Goal: Communication & Community: Answer question/provide support

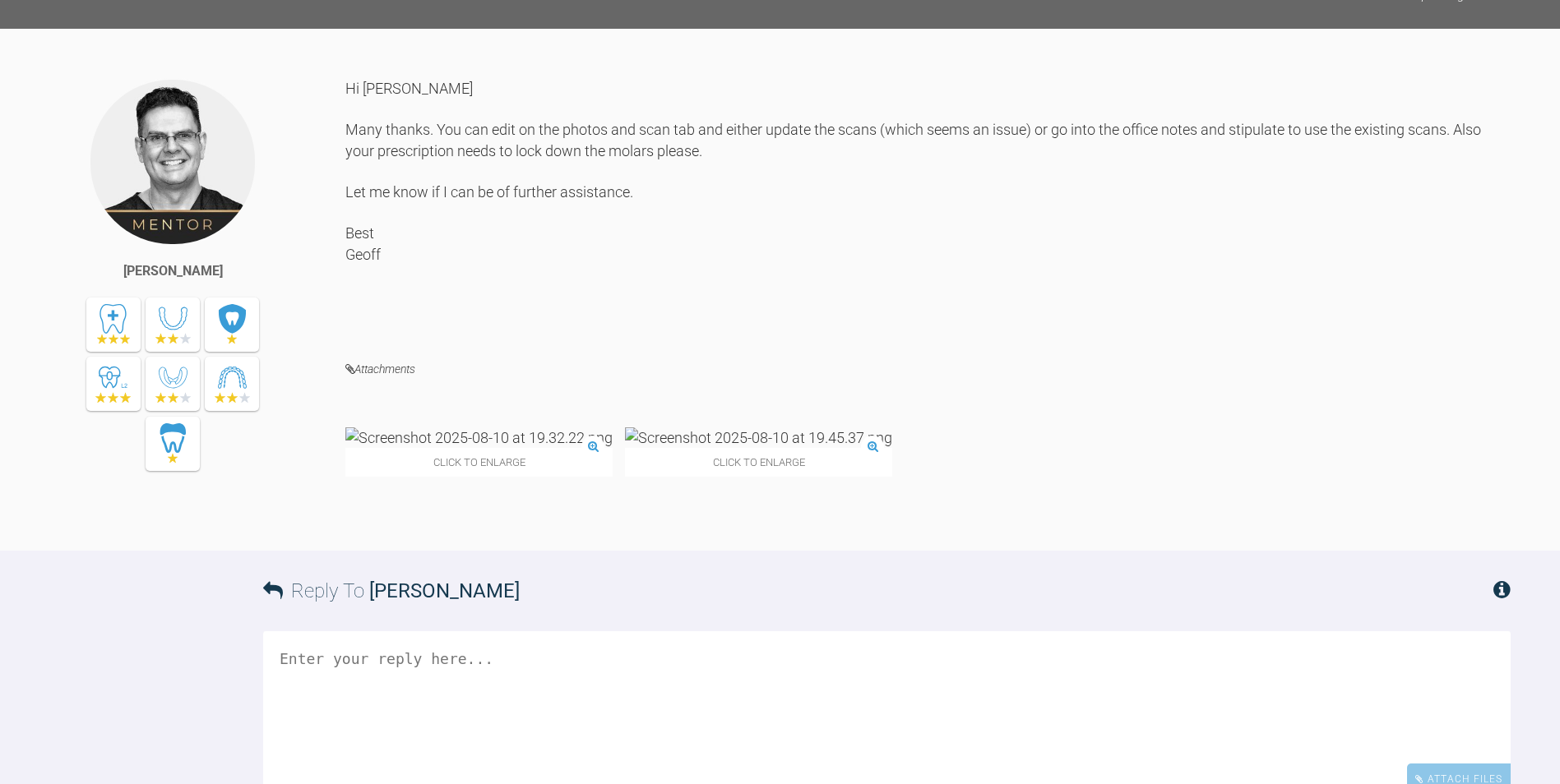
scroll to position [3864, 0]
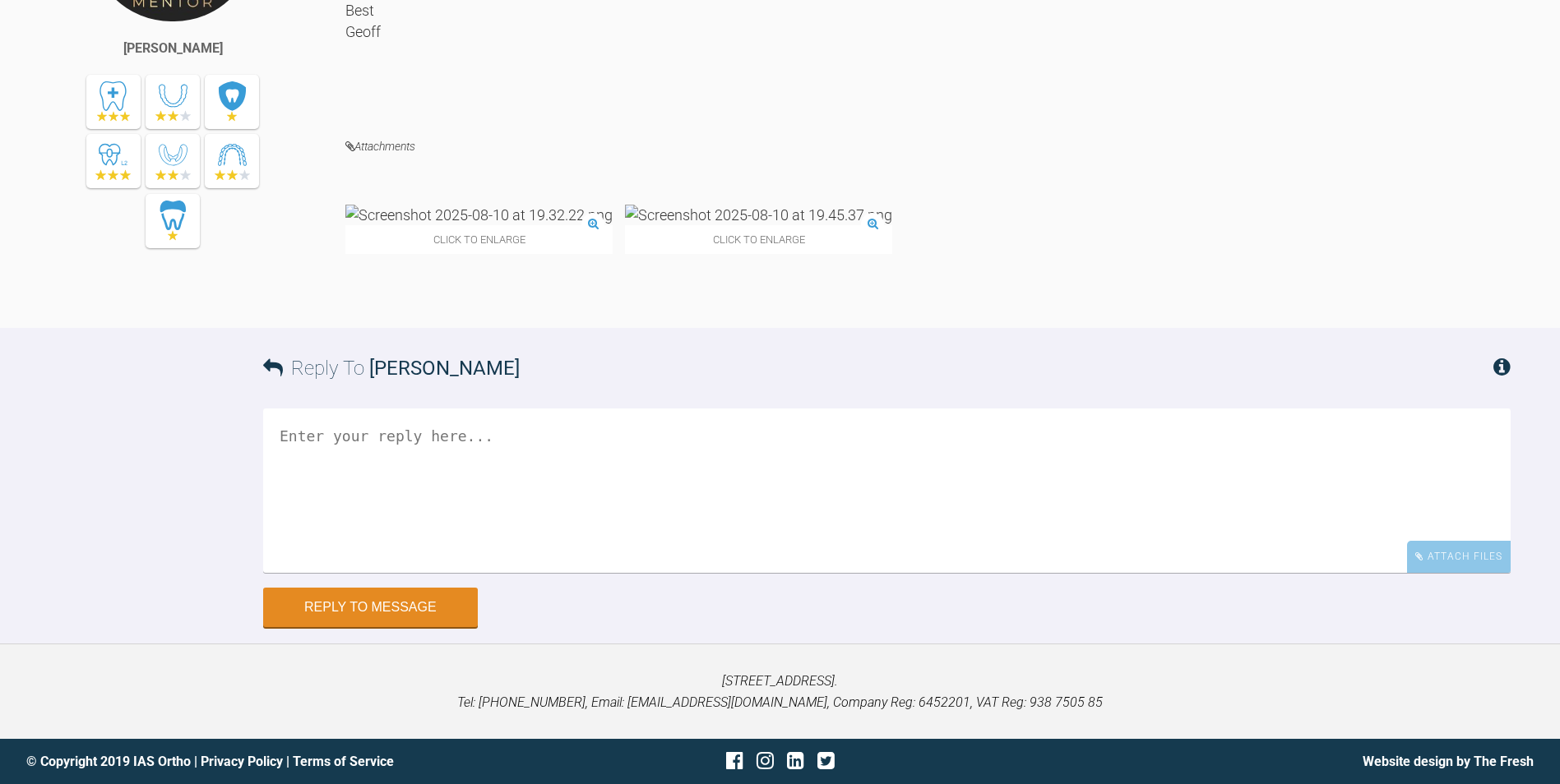
click at [402, 225] on img at bounding box center [479, 214] width 267 height 21
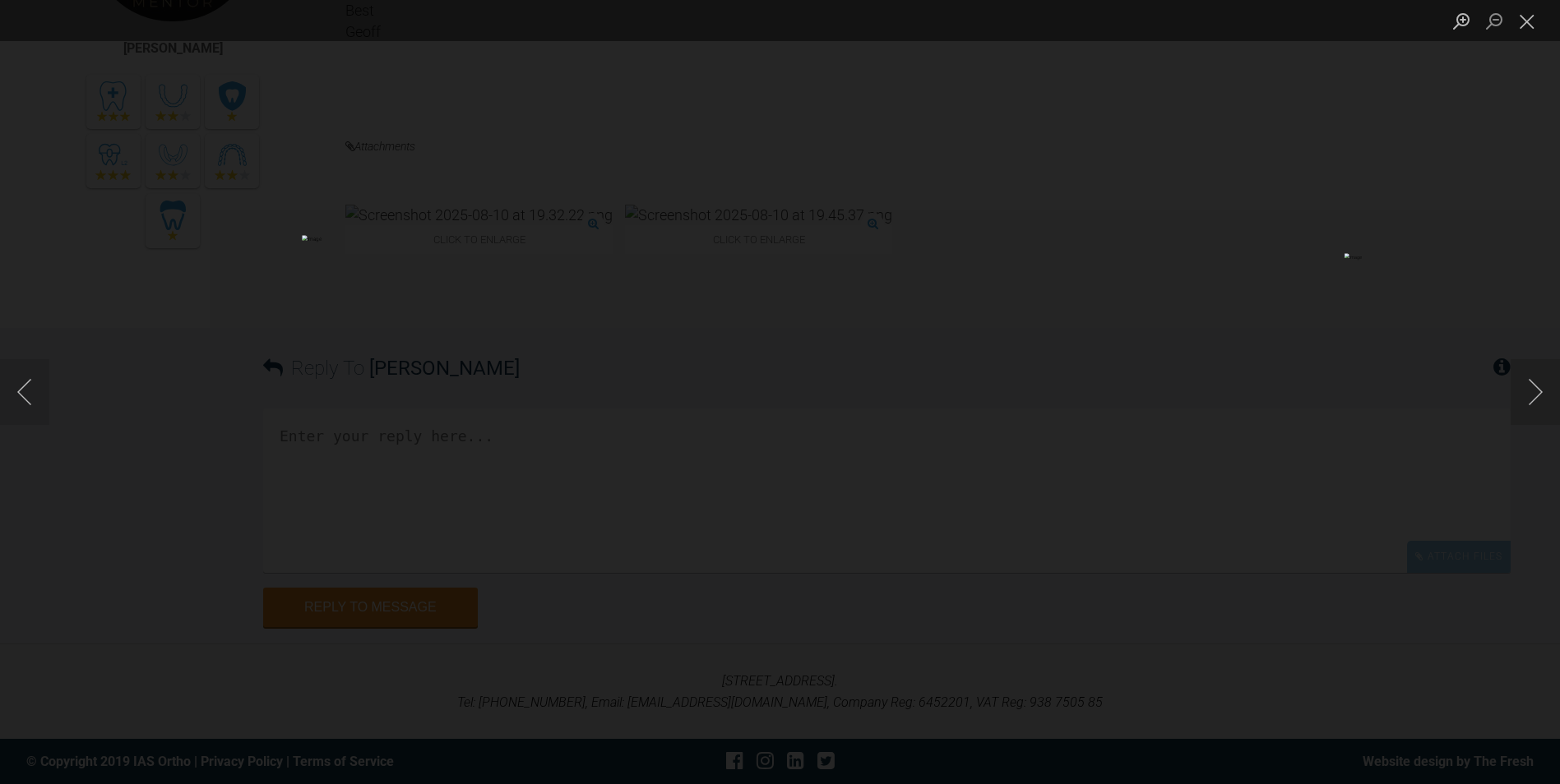
drag, startPoint x: 1408, startPoint y: 512, endPoint x: 828, endPoint y: 497, distance: 580.2
click at [828, 497] on div "Lightbox" at bounding box center [780, 392] width 1560 height 784
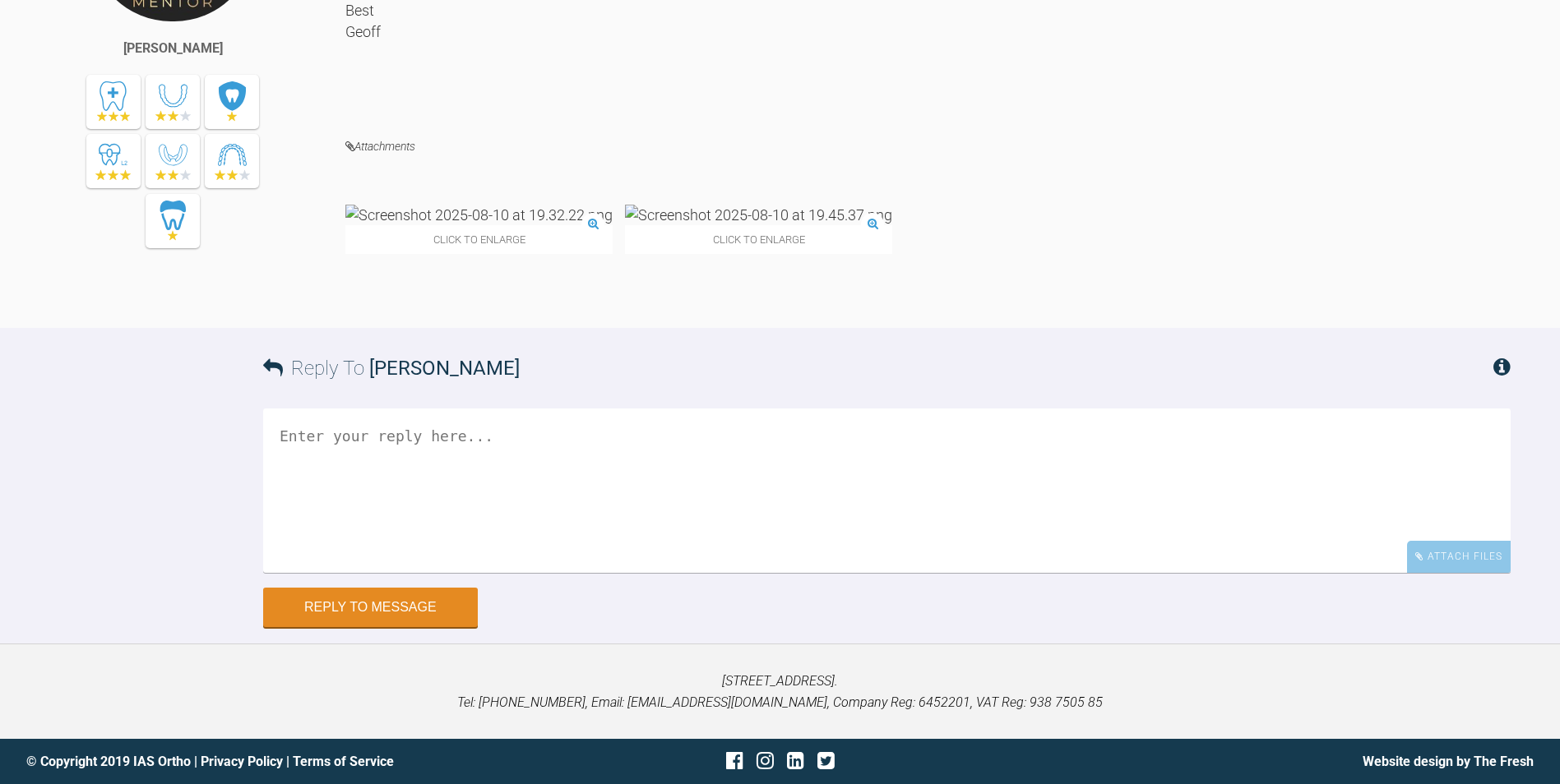
click at [625, 225] on img at bounding box center [758, 214] width 267 height 21
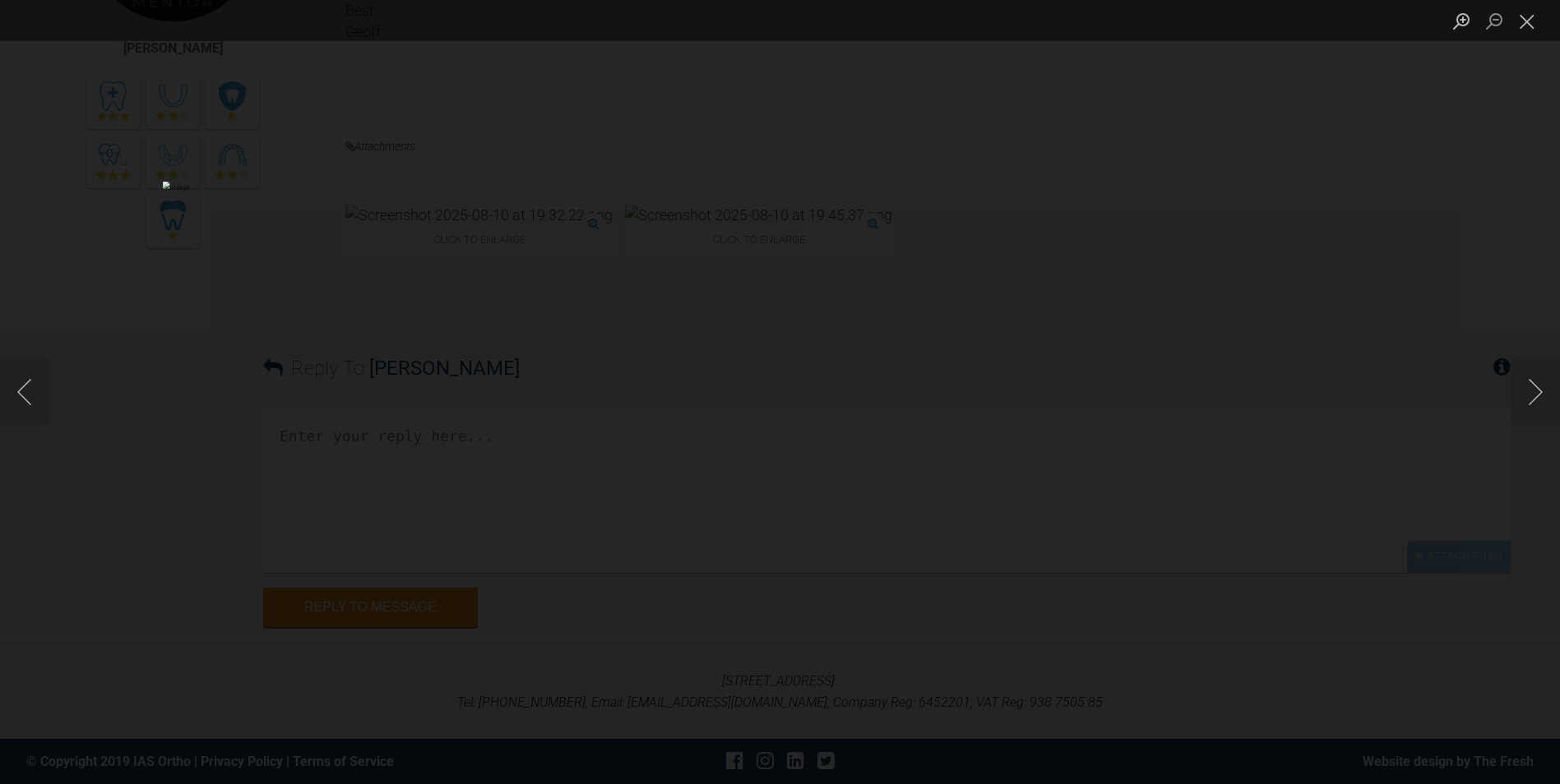
scroll to position [4324, 0]
click at [1360, 463] on div "Lightbox" at bounding box center [780, 392] width 1560 height 784
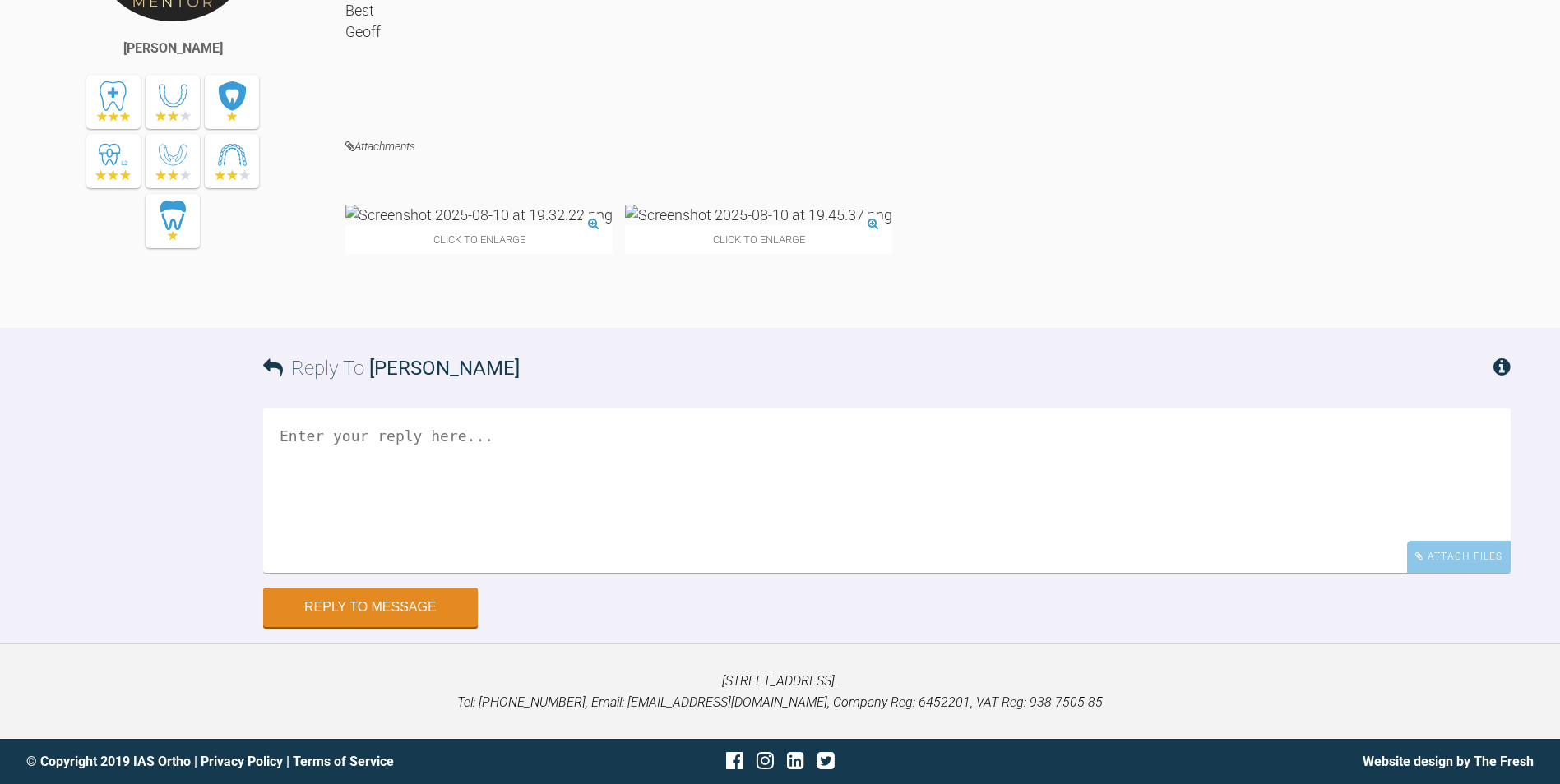
click at [474, 217] on img at bounding box center [479, 214] width 267 height 21
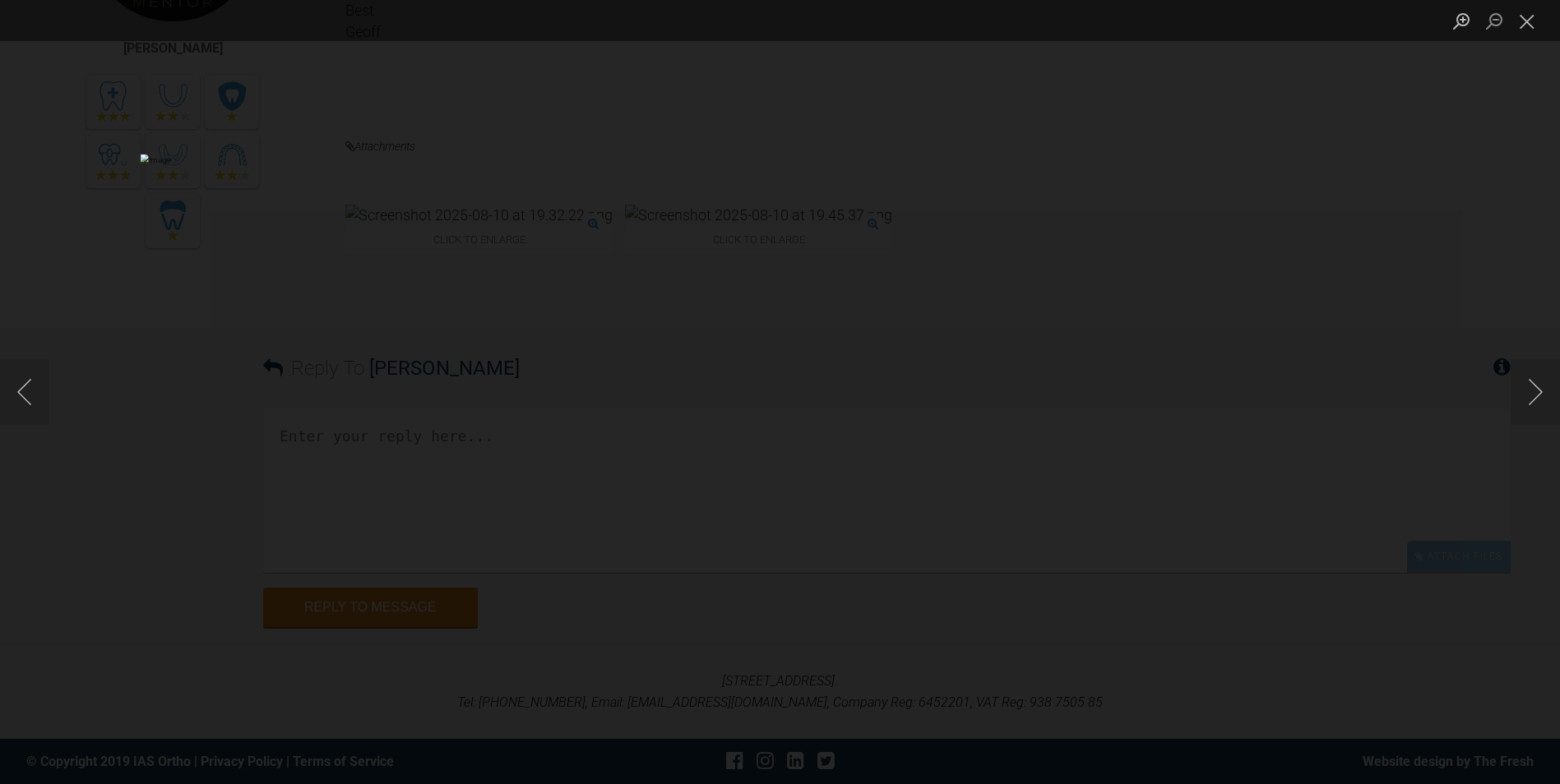
click at [1430, 372] on div "Lightbox" at bounding box center [780, 392] width 1560 height 784
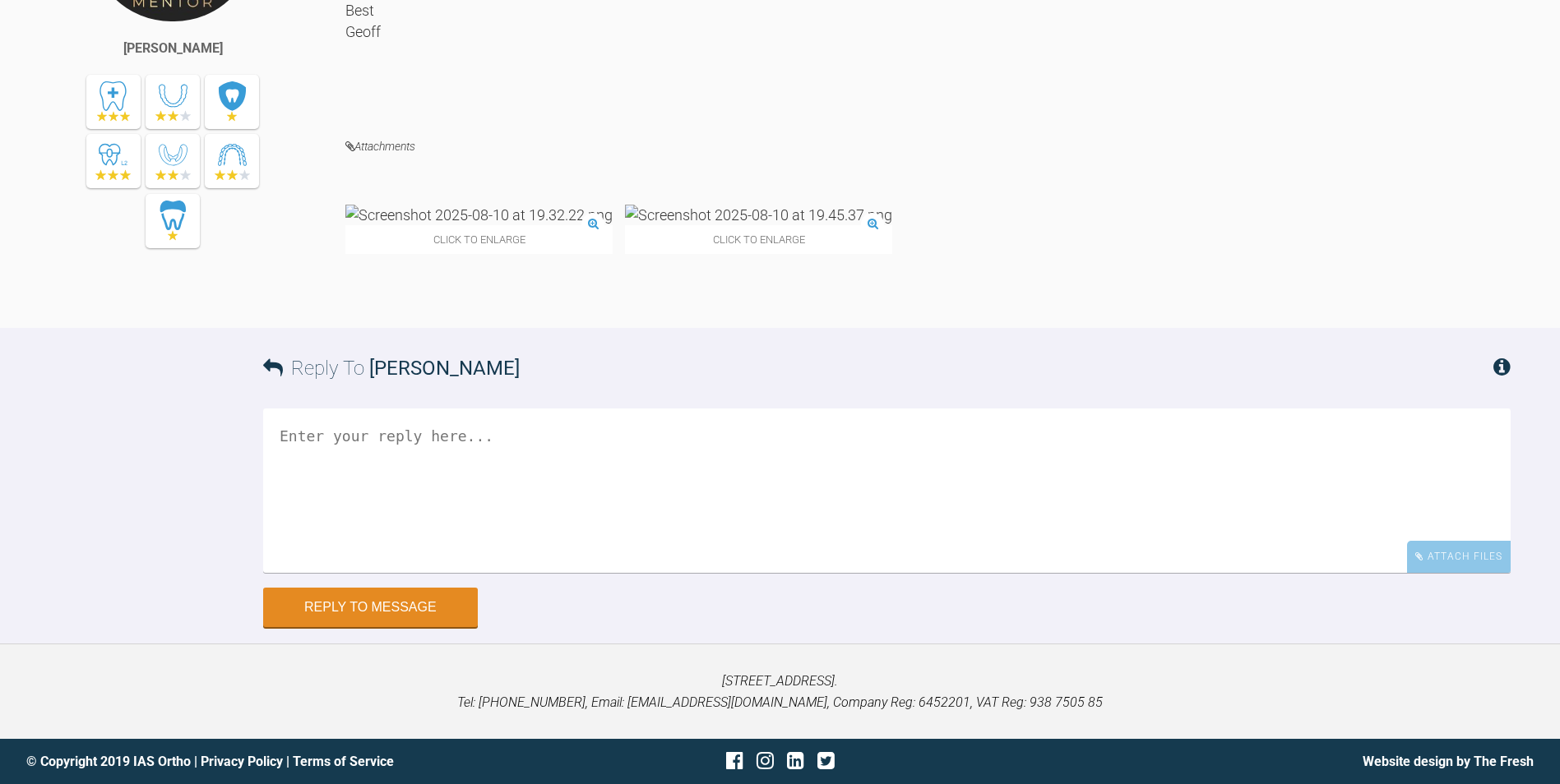
click at [625, 204] on img at bounding box center [758, 214] width 267 height 21
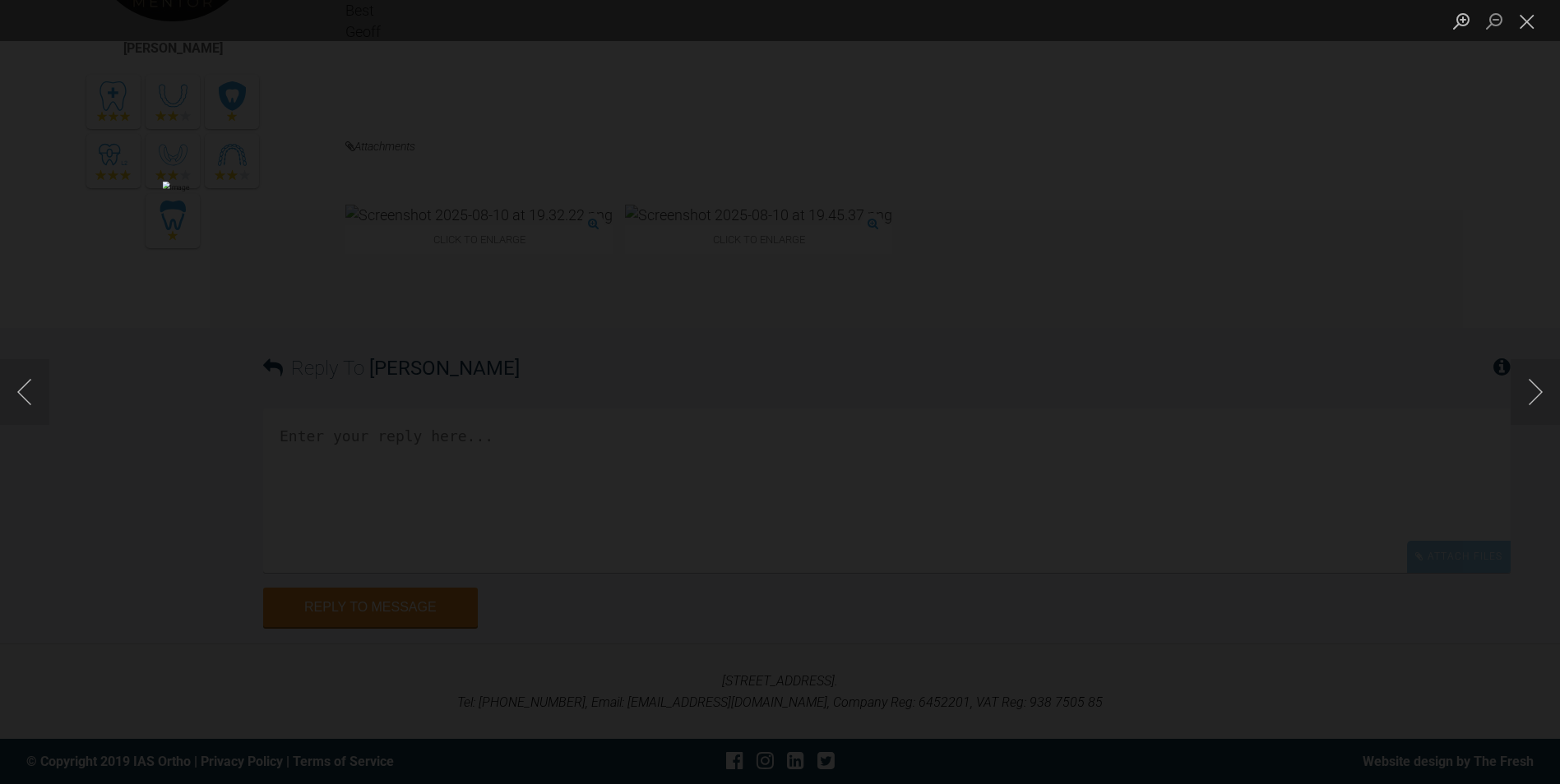
click at [1338, 180] on div "Lightbox" at bounding box center [780, 392] width 1560 height 784
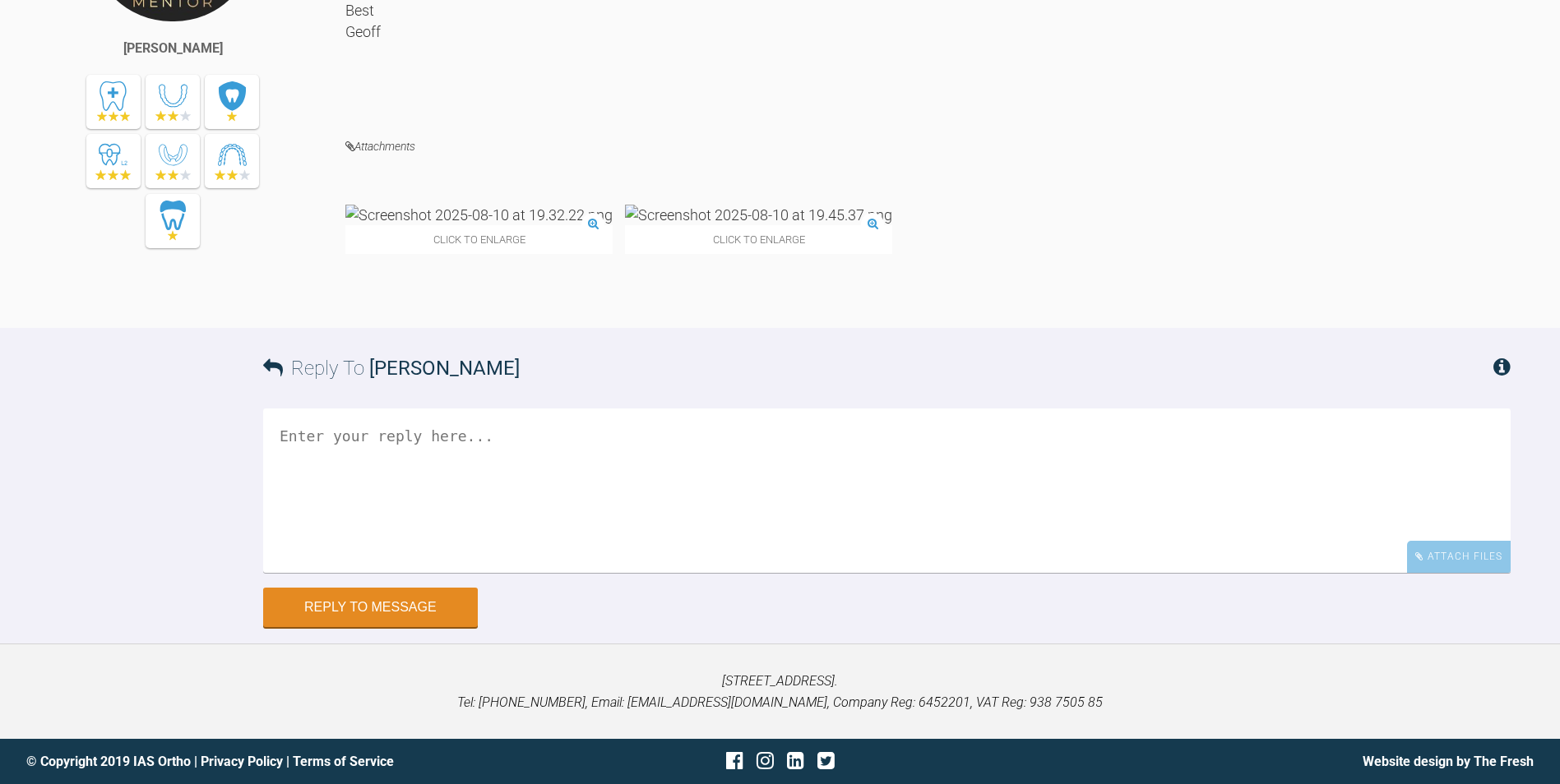
click at [346, 474] on textarea at bounding box center [887, 491] width 1247 height 165
click at [289, 455] on textarea "Morning [PERSON_NAME]. Many thanks for your help. I hope that you have a great …" at bounding box center [887, 491] width 1247 height 165
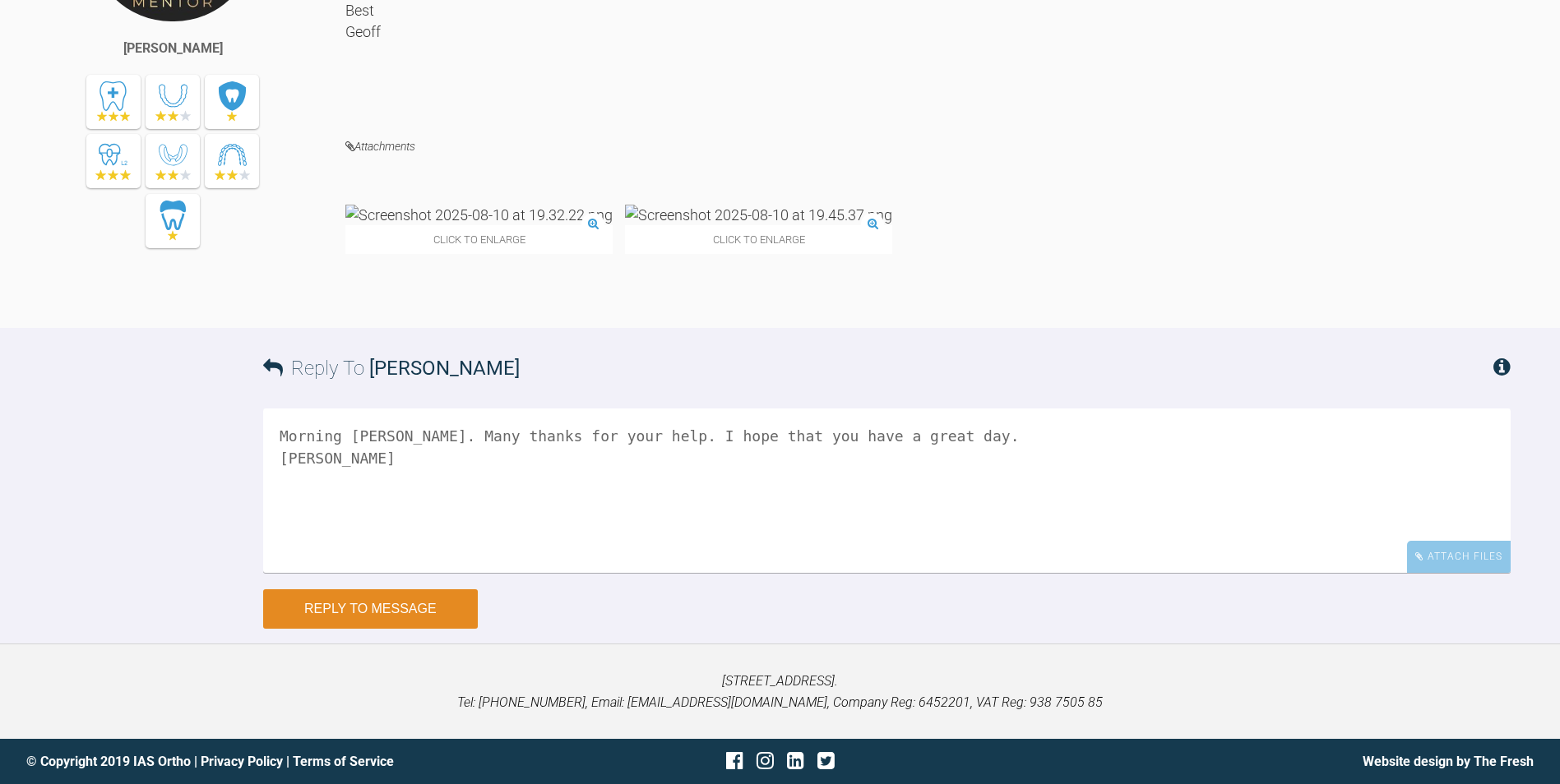
type textarea "Morning [PERSON_NAME]. Many thanks for your help. I hope that you have a great …"
click at [358, 600] on button "Reply to Message" at bounding box center [370, 609] width 214 height 40
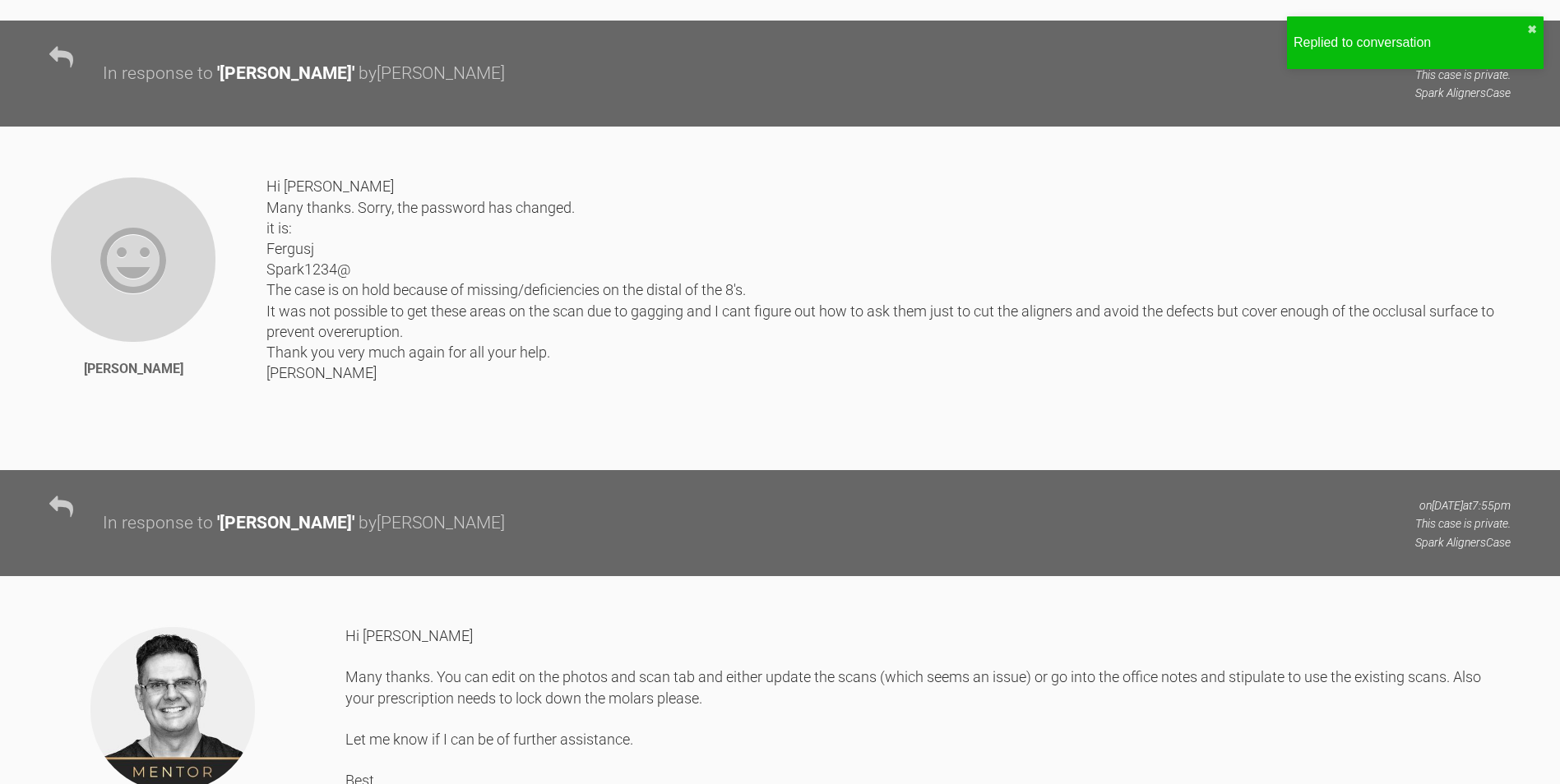
scroll to position [2883, 0]
